Goal: Use online tool/utility: Utilize a website feature to perform a specific function

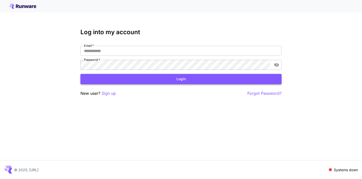
type input "**********"
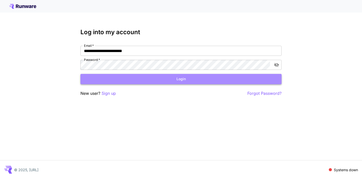
click at [173, 81] on button "Login" at bounding box center [180, 79] width 201 height 10
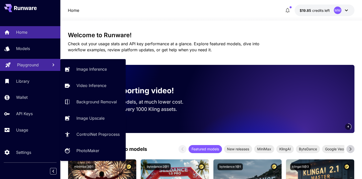
click at [28, 66] on p "Playground" at bounding box center [28, 65] width 22 height 6
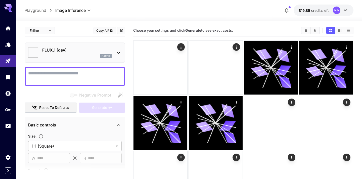
click at [95, 69] on div at bounding box center [75, 76] width 100 height 19
type input "**********"
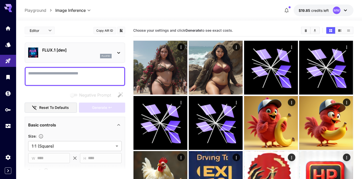
click at [74, 53] on div "FLUX.1 [dev] flux1d" at bounding box center [76, 52] width 69 height 11
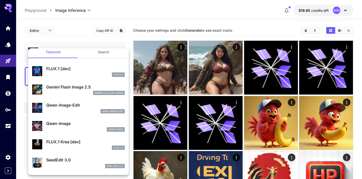
scroll to position [5, 0]
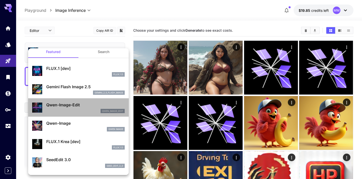
click at [76, 101] on div "Qwen-Image-Edit qwen_image_edit" at bounding box center [78, 107] width 92 height 15
type input "*"
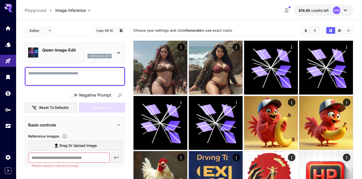
click at [83, 57] on div "qwen_image_edit" at bounding box center [76, 56] width 69 height 5
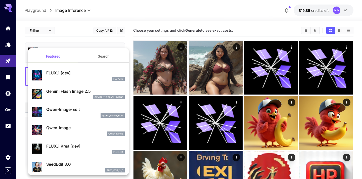
click at [78, 78] on div "FLUX.1 D" at bounding box center [85, 79] width 78 height 5
type input "**"
type input "***"
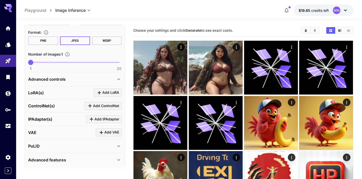
scroll to position [155, 0]
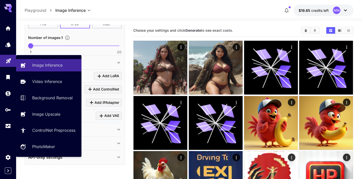
click at [5, 62] on link at bounding box center [8, 61] width 16 height 12
click at [34, 62] on link "Image Inference" at bounding box center [48, 65] width 65 height 12
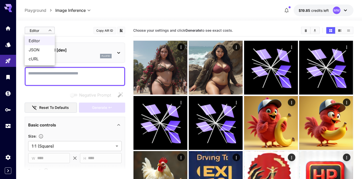
click at [50, 30] on body "**********" at bounding box center [181, 165] width 362 height 331
click at [78, 32] on div at bounding box center [181, 89] width 362 height 179
click at [71, 56] on div "flux1d" at bounding box center [76, 56] width 69 height 5
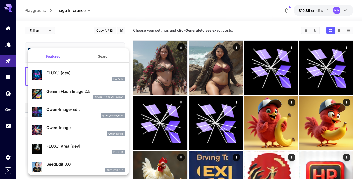
click at [66, 88] on p "Gemini Flash Image 2.5" at bounding box center [85, 91] width 78 height 6
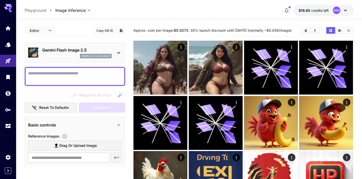
click at [76, 55] on div "gemini_2_5_flash_image" at bounding box center [76, 56] width 69 height 5
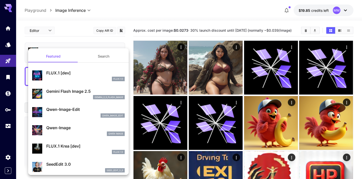
click at [66, 78] on div "FLUX.1 D" at bounding box center [85, 79] width 78 height 5
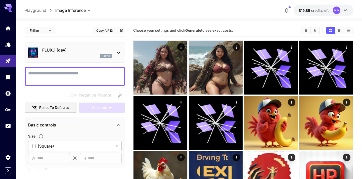
click at [72, 56] on div "flux1d" at bounding box center [76, 56] width 69 height 5
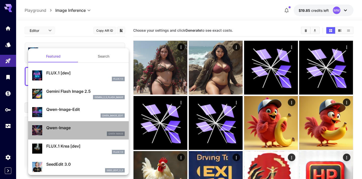
click at [72, 124] on div "Qwen-Image Qwen Image" at bounding box center [78, 130] width 92 height 15
type input "**"
type input "***"
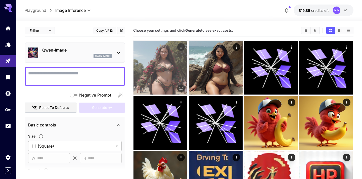
click at [162, 84] on img at bounding box center [160, 68] width 54 height 54
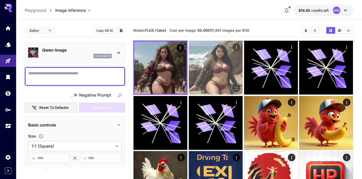
click at [212, 72] on img at bounding box center [216, 68] width 54 height 54
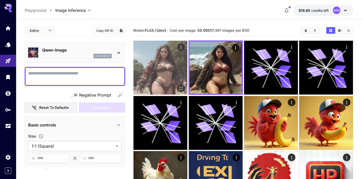
click at [162, 68] on img at bounding box center [160, 68] width 54 height 54
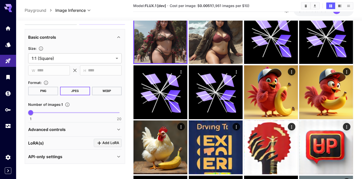
scroll to position [85, 0]
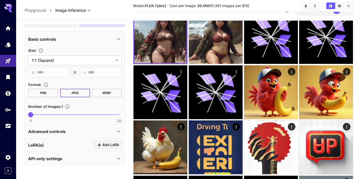
click at [78, 131] on div "Advanced controls" at bounding box center [71, 131] width 87 height 6
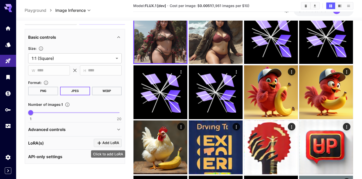
click at [99, 141] on icon "Click to add LoRA" at bounding box center [99, 143] width 6 height 6
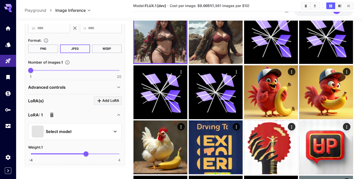
scroll to position [144, 0]
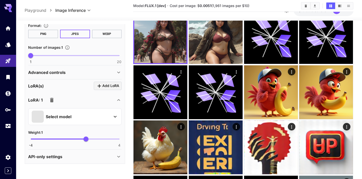
click at [59, 120] on div "Select model" at bounding box center [71, 117] width 78 height 12
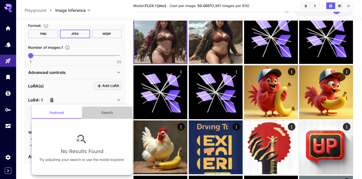
click at [98, 111] on button "Search" at bounding box center [107, 113] width 50 height 12
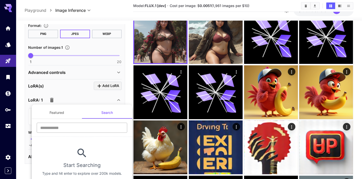
click at [70, 127] on input "text" at bounding box center [82, 128] width 90 height 10
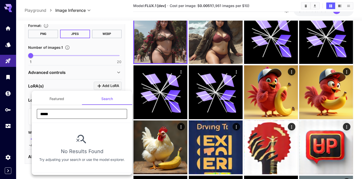
type input "*****"
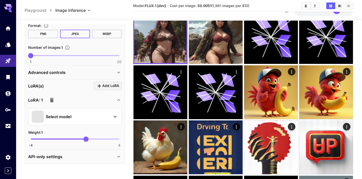
click at [79, 80] on div "[PERSON_NAME](s) Add [PERSON_NAME]: 1 Select model Weight : 1 -4 4 1" at bounding box center [74, 114] width 93 height 70
click at [51, 97] on icon "button" at bounding box center [52, 100] width 6 height 6
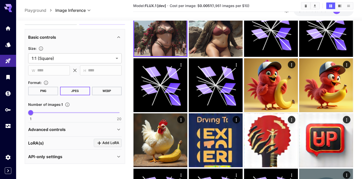
scroll to position [44, 0]
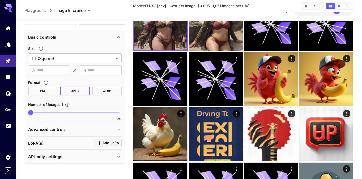
click at [50, 154] on p "API-only settings" at bounding box center [45, 157] width 34 height 6
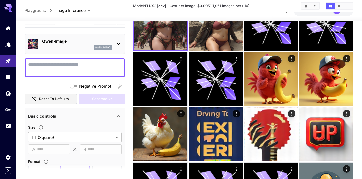
scroll to position [0, 0]
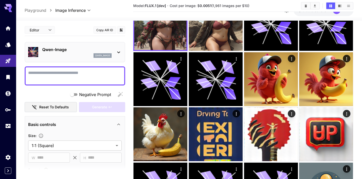
click at [68, 52] on p "Qwen-Image" at bounding box center [76, 49] width 69 height 6
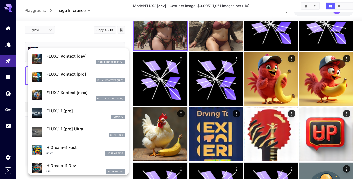
scroll to position [311, 0]
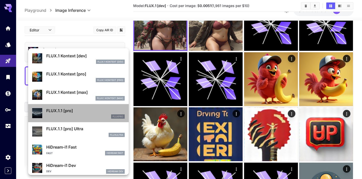
click at [64, 108] on p "FLUX.1.1 [pro]" at bounding box center [85, 111] width 78 height 6
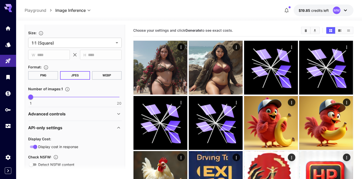
scroll to position [182, 0]
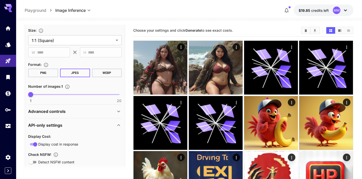
click at [46, 74] on button "PNG" at bounding box center [43, 73] width 30 height 9
click at [70, 72] on button "JPEG" at bounding box center [75, 73] width 30 height 9
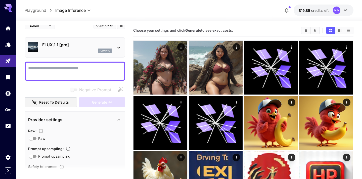
scroll to position [0, 0]
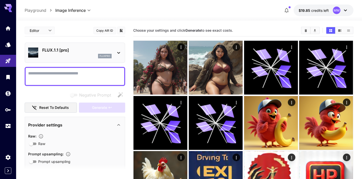
click at [87, 55] on div "fluxpro" at bounding box center [76, 56] width 69 height 5
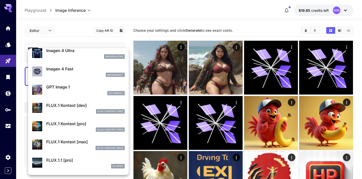
scroll to position [261, 0]
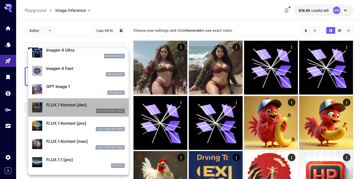
click at [64, 113] on div "FLUX.1 Kontext [dev] FLUX.1 Kontext [dev]" at bounding box center [78, 107] width 92 height 15
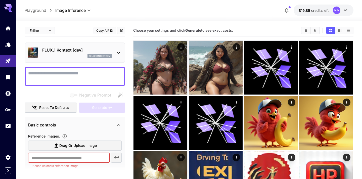
click at [75, 52] on p "FLUX.1 Kontext [dev]" at bounding box center [76, 50] width 69 height 6
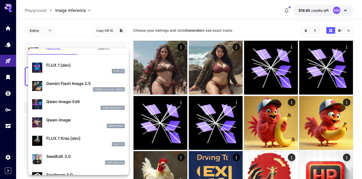
scroll to position [10, 0]
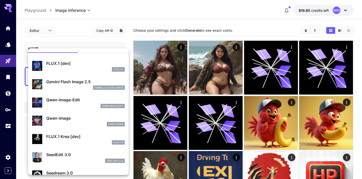
click at [66, 132] on div "FLUX.1 Krea [dev] FLUX.1 D" at bounding box center [78, 138] width 92 height 15
type input "**********"
type input "***"
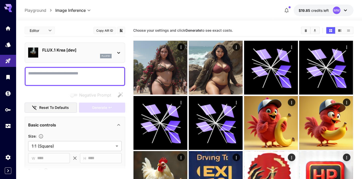
click at [84, 60] on div "FLUX.1 Krea [dev] flux1d" at bounding box center [74, 52] width 93 height 15
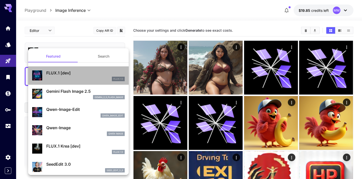
click at [88, 80] on div "FLUX.1 D" at bounding box center [85, 79] width 78 height 5
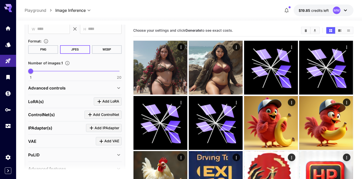
scroll to position [130, 0]
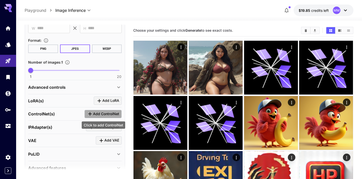
click at [97, 111] on span "Add ControlNet" at bounding box center [106, 114] width 26 height 6
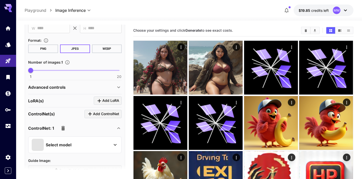
click at [73, 143] on div "Select model" at bounding box center [71, 145] width 78 height 12
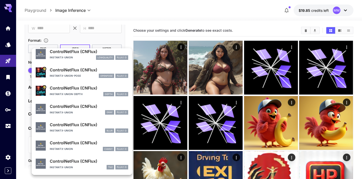
scroll to position [0, 0]
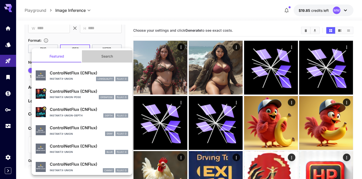
click at [87, 54] on button "Search" at bounding box center [107, 56] width 50 height 12
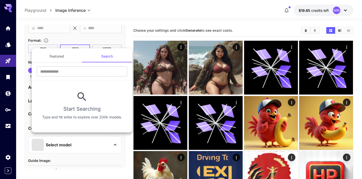
click at [82, 41] on div at bounding box center [181, 89] width 362 height 179
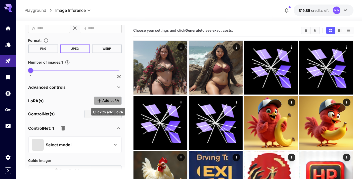
click at [103, 101] on span "Add LoRA" at bounding box center [110, 100] width 17 height 6
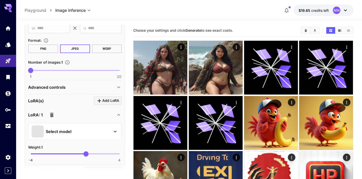
click at [84, 128] on div "Select model" at bounding box center [71, 131] width 78 height 12
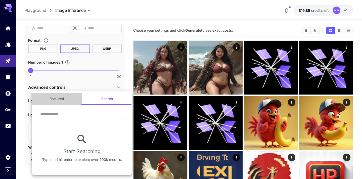
click at [72, 97] on button "Featured" at bounding box center [57, 99] width 50 height 12
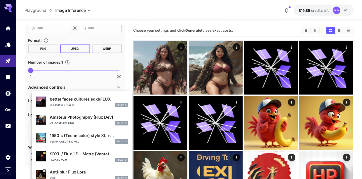
scroll to position [95, 0]
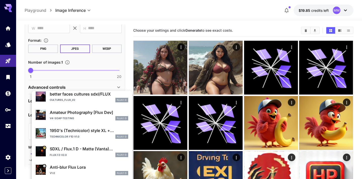
click at [95, 60] on div at bounding box center [181, 89] width 362 height 179
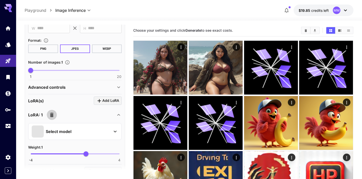
click at [55, 114] on button "button" at bounding box center [52, 115] width 10 height 10
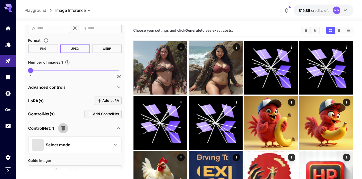
click at [63, 127] on icon "button" at bounding box center [63, 128] width 4 height 5
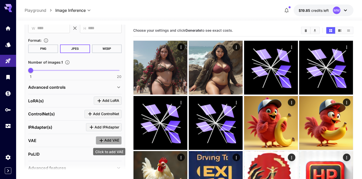
click at [102, 139] on icon "Click to add VAE" at bounding box center [101, 140] width 6 height 6
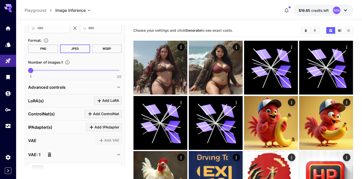
scroll to position [156, 0]
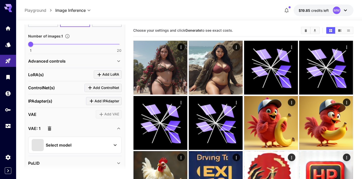
click at [62, 146] on p "Select model" at bounding box center [59, 145] width 26 height 6
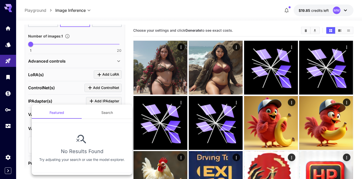
click at [100, 112] on button "Search" at bounding box center [107, 113] width 50 height 12
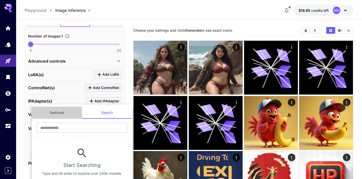
click at [63, 114] on button "Featured" at bounding box center [57, 113] width 50 height 12
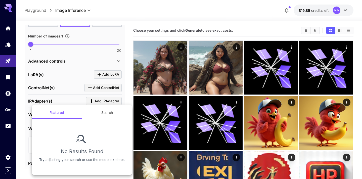
click at [116, 94] on div at bounding box center [181, 89] width 362 height 179
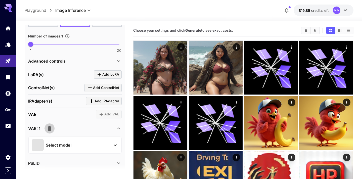
click at [46, 129] on icon "button" at bounding box center [49, 128] width 6 height 6
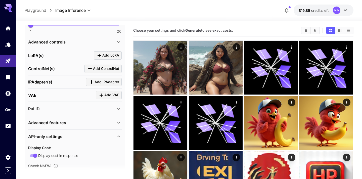
scroll to position [180, 0]
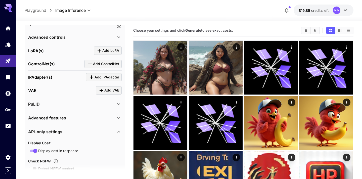
click at [63, 104] on div "PuLID" at bounding box center [71, 104] width 87 height 6
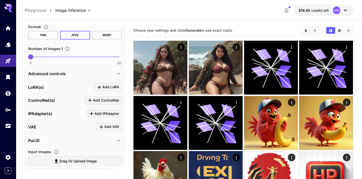
scroll to position [0, 0]
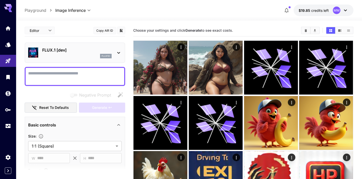
click at [62, 49] on p "FLUX.1 [dev]" at bounding box center [76, 50] width 69 height 6
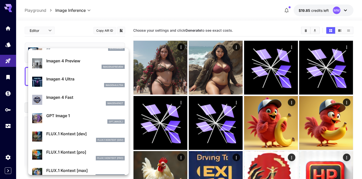
scroll to position [234, 0]
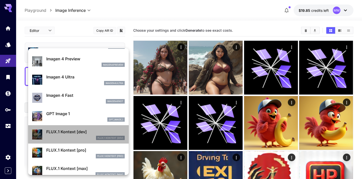
click at [83, 131] on p "FLUX.1 Kontext [dev]" at bounding box center [85, 132] width 78 height 6
type input "****"
type input "***"
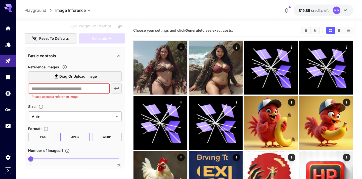
scroll to position [59, 0]
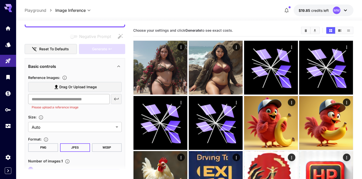
click at [88, 100] on input "text" at bounding box center [68, 99] width 81 height 10
click at [89, 89] on span "Drag or upload image" at bounding box center [77, 87] width 37 height 6
click at [0, 0] on input "Drag or upload image" at bounding box center [0, 0] width 0 height 0
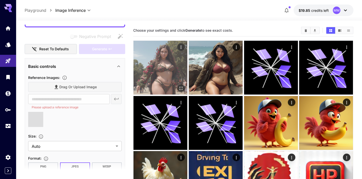
type input "**********"
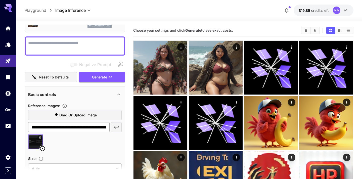
scroll to position [34, 0]
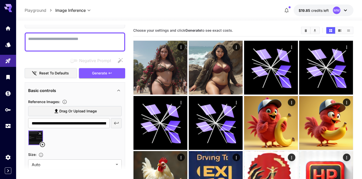
click at [102, 94] on div "Basic controls" at bounding box center [74, 90] width 93 height 12
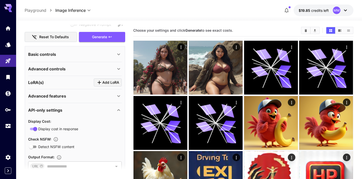
scroll to position [102, 0]
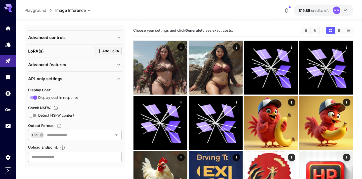
click at [99, 64] on div "Advanced features" at bounding box center [71, 65] width 87 height 6
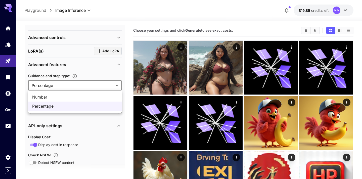
click at [84, 87] on body "**********" at bounding box center [181, 165] width 362 height 331
click at [90, 73] on div at bounding box center [181, 89] width 362 height 179
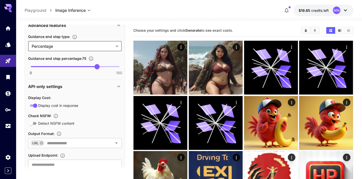
scroll to position [156, 0]
